Goal: Book appointment/travel/reservation

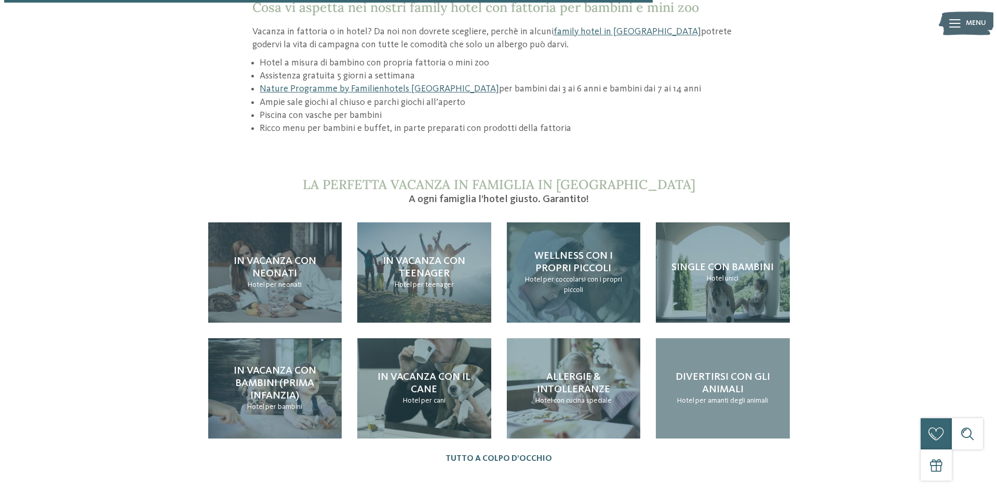
scroll to position [986, 0]
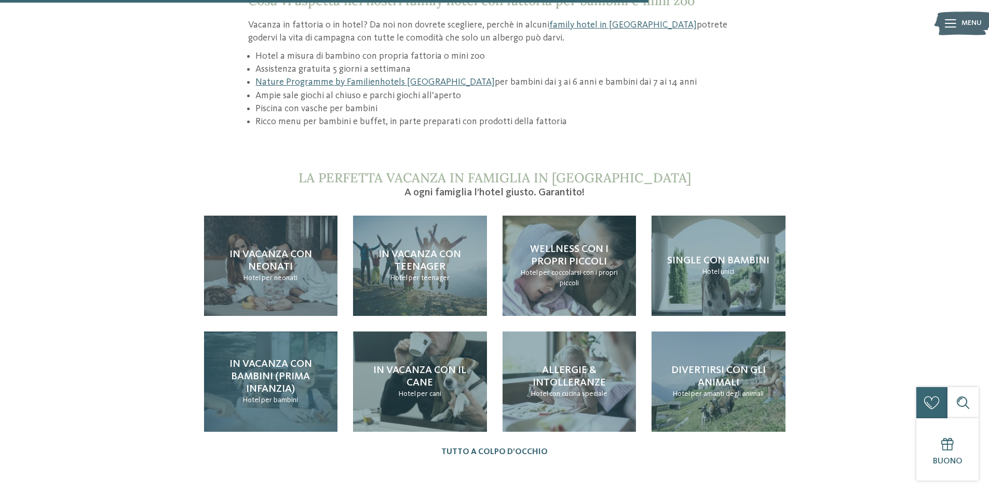
click at [257, 359] on span "In vacanza con bambini (prima infanzia)" at bounding box center [270, 376] width 83 height 35
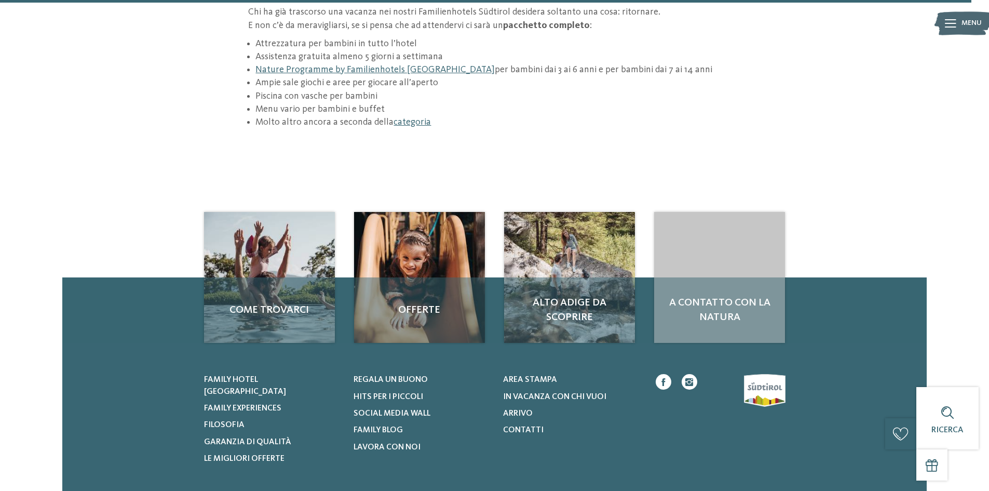
scroll to position [1661, 0]
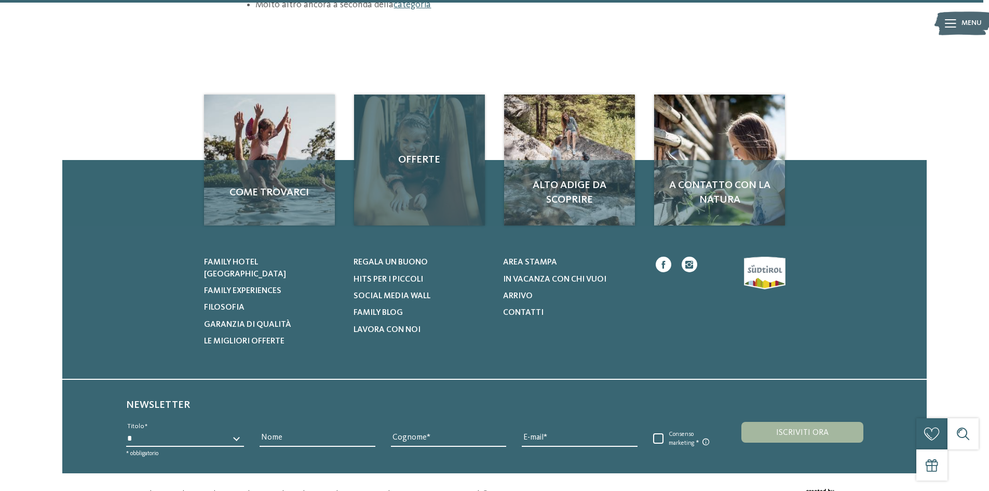
click at [419, 153] on span "Offerte" at bounding box center [419, 160] width 110 height 15
click at [424, 153] on span "Offerte" at bounding box center [419, 160] width 110 height 15
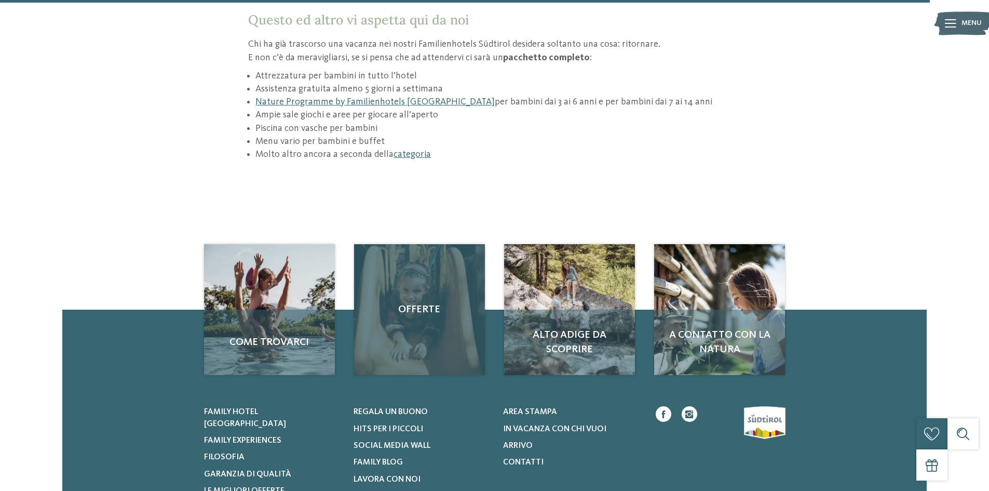
scroll to position [1505, 0]
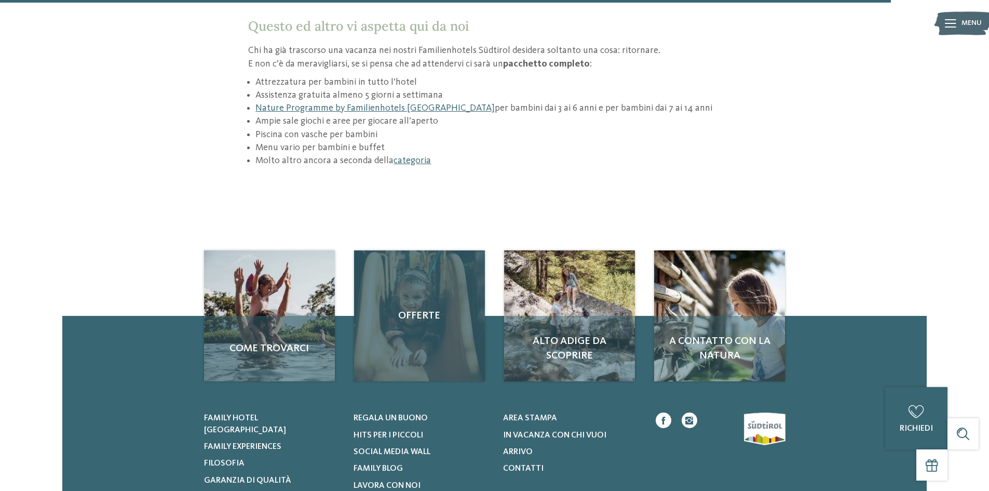
click at [423, 308] on span "Offerte" at bounding box center [419, 315] width 110 height 15
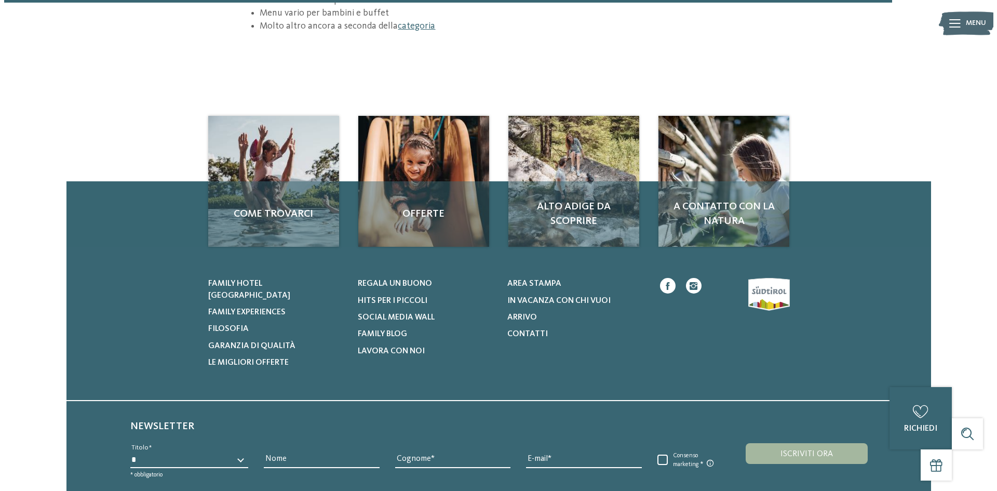
scroll to position [1671, 0]
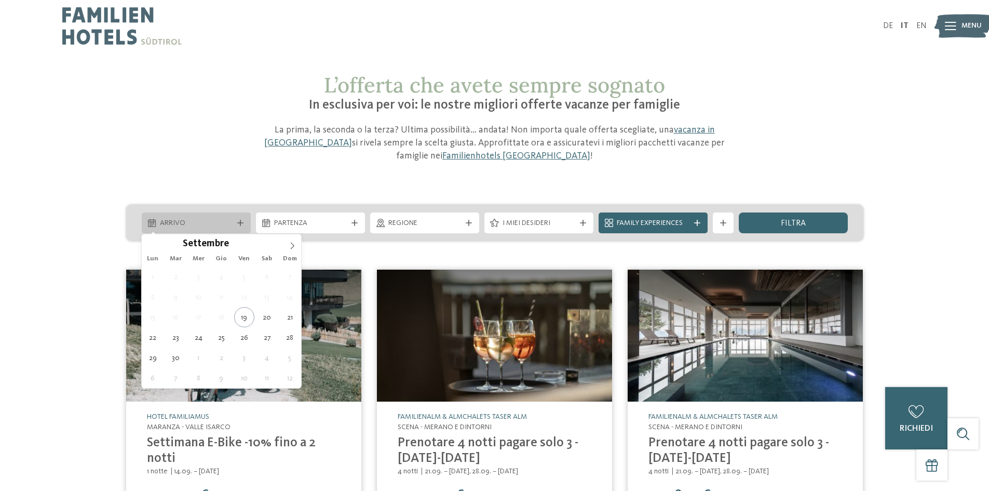
click at [236, 220] on div at bounding box center [240, 223] width 10 height 6
click at [296, 245] on span at bounding box center [292, 243] width 18 height 18
click at [148, 245] on icon at bounding box center [150, 245] width 7 height 7
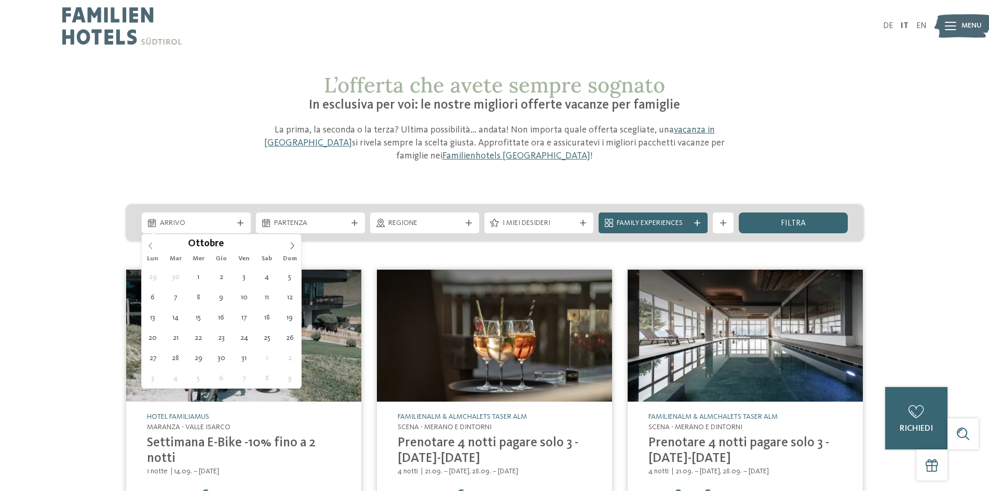
click at [148, 245] on icon at bounding box center [150, 245] width 7 height 7
click at [295, 249] on span at bounding box center [292, 243] width 18 height 18
type div "[DATE]"
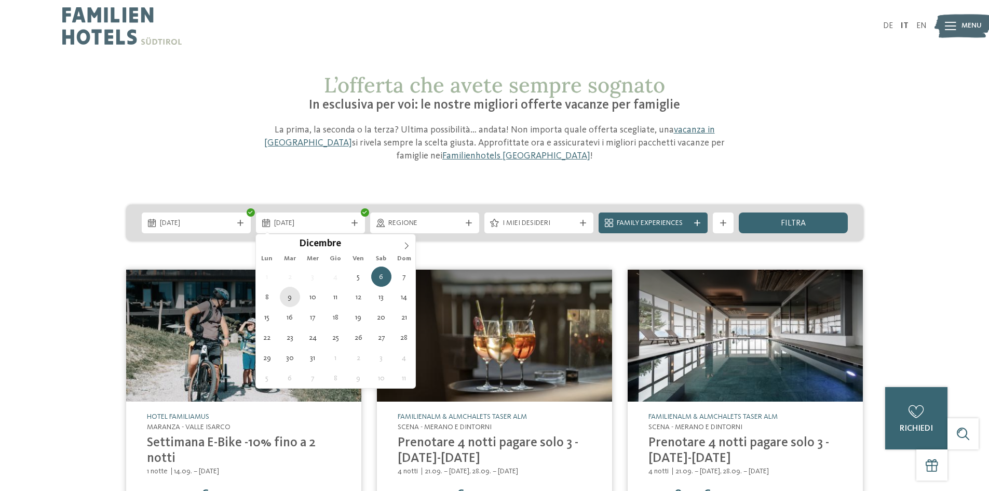
type div "[DATE]"
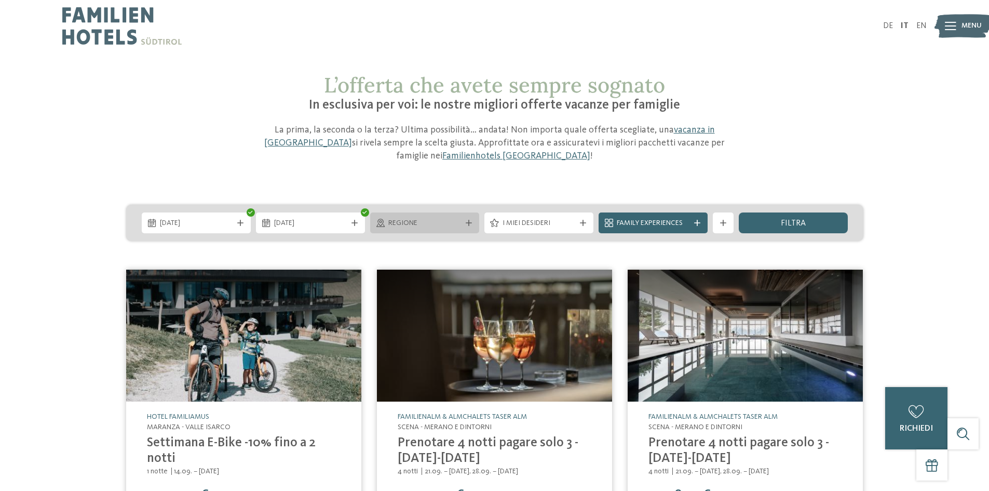
click at [432, 221] on span "Regione" at bounding box center [424, 223] width 73 height 10
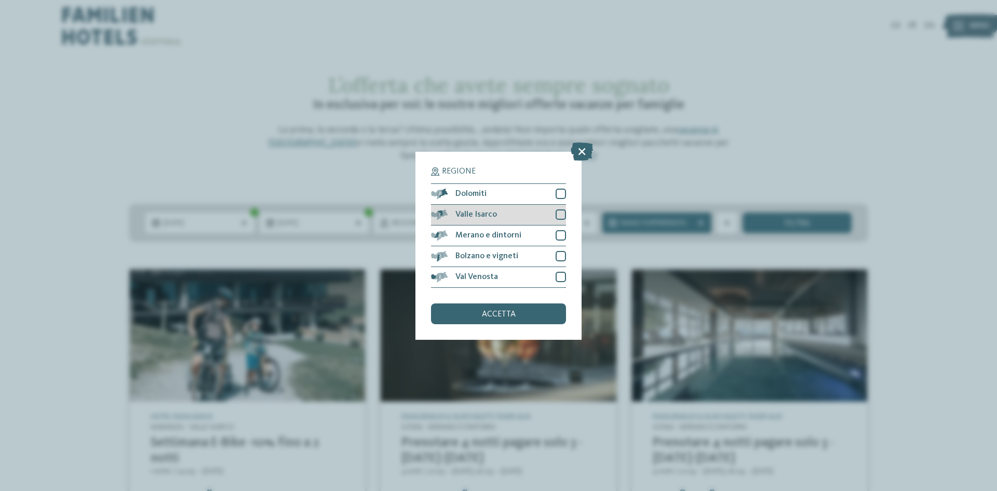
click at [559, 211] on div at bounding box center [560, 214] width 10 height 10
click at [560, 219] on div at bounding box center [560, 214] width 10 height 10
click at [560, 231] on div at bounding box center [560, 235] width 10 height 10
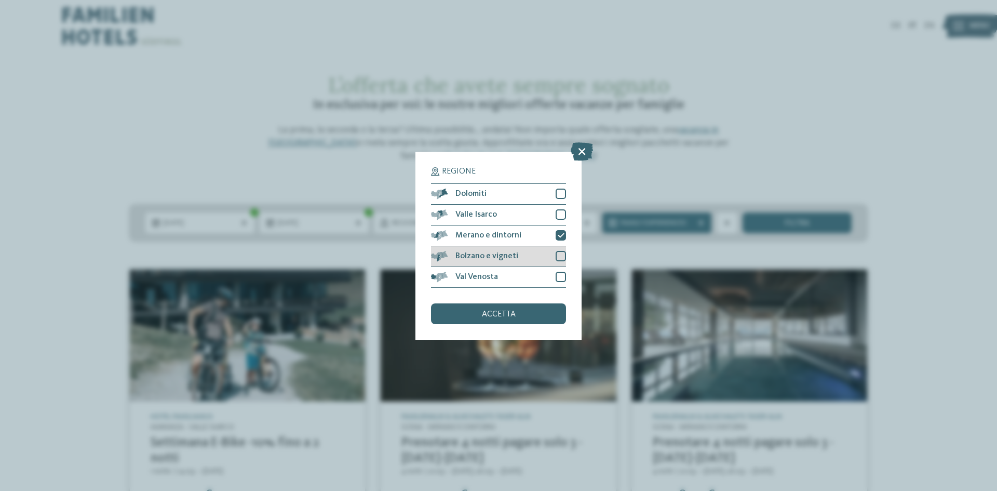
click at [561, 256] on div at bounding box center [560, 256] width 10 height 10
click at [565, 277] on div at bounding box center [560, 276] width 10 height 10
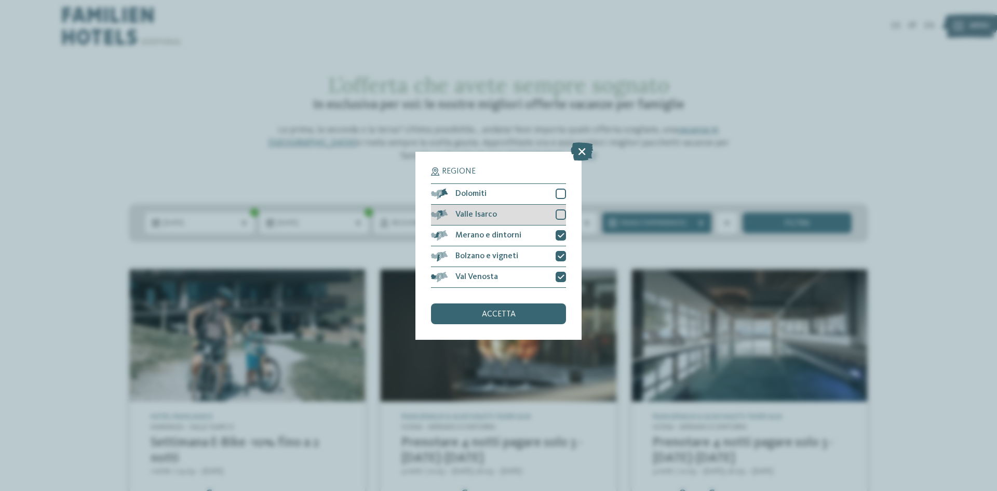
click at [564, 213] on div at bounding box center [560, 214] width 10 height 10
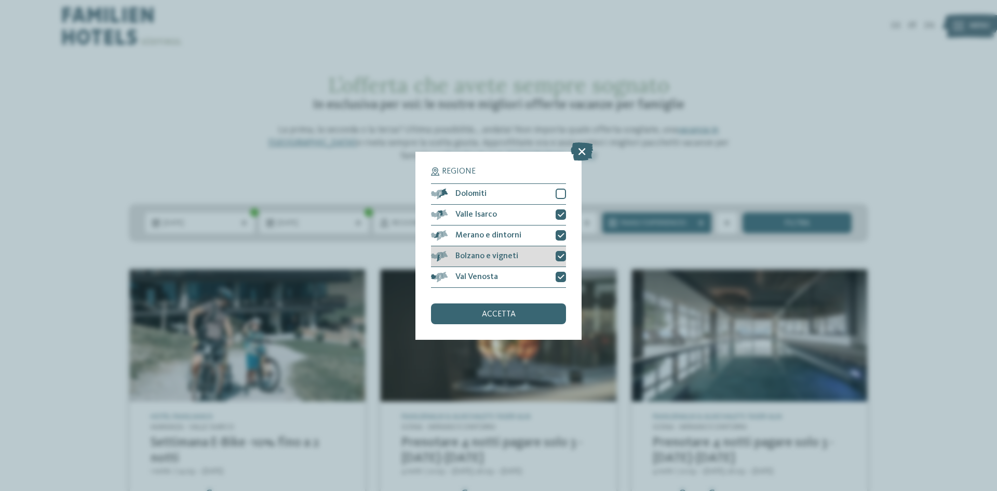
click at [562, 254] on icon at bounding box center [560, 256] width 7 height 6
click at [494, 315] on span "accetta" at bounding box center [499, 314] width 34 height 8
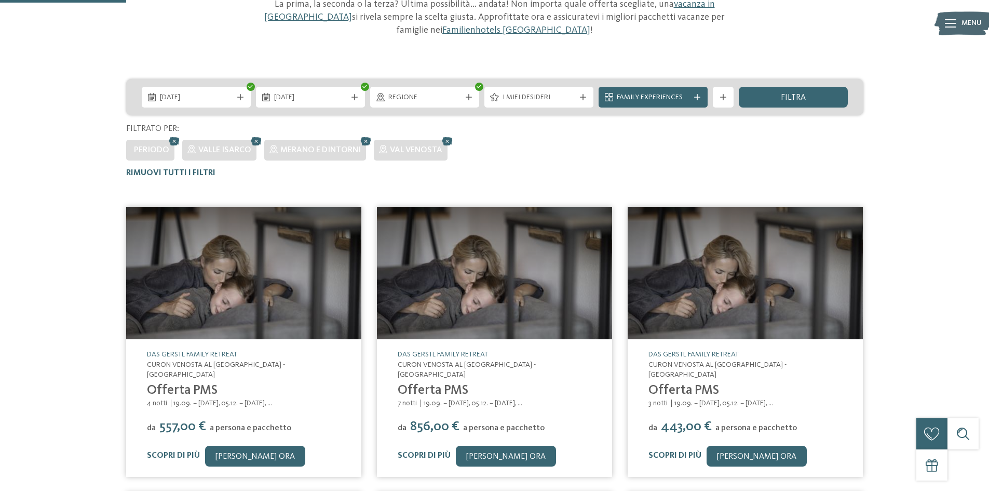
scroll to position [112, 0]
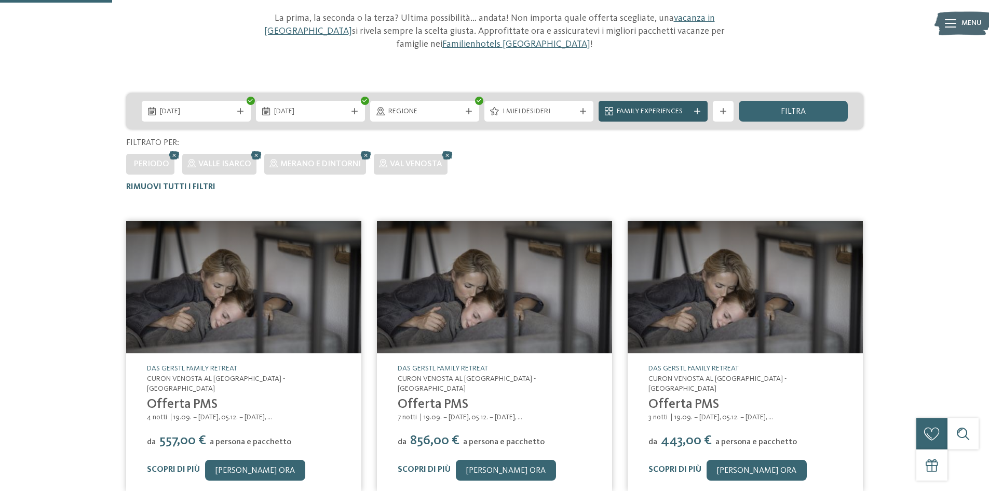
click at [677, 107] on span "Family Experiences" at bounding box center [653, 111] width 73 height 10
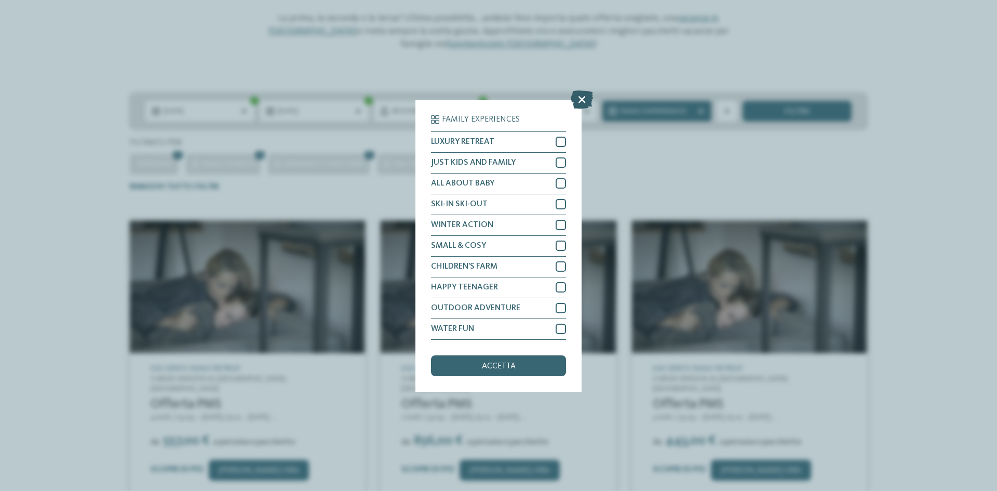
click at [585, 102] on icon at bounding box center [581, 99] width 22 height 18
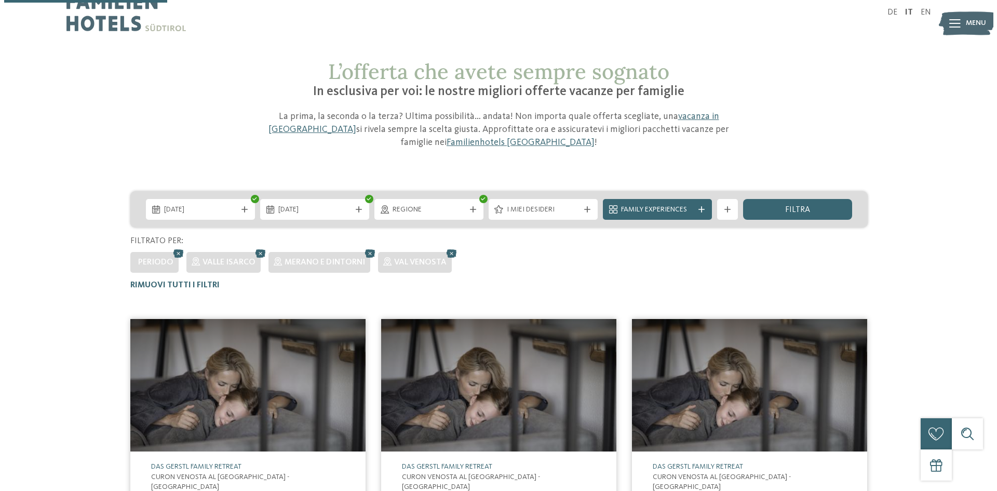
scroll to position [0, 0]
